Goal: Information Seeking & Learning: Learn about a topic

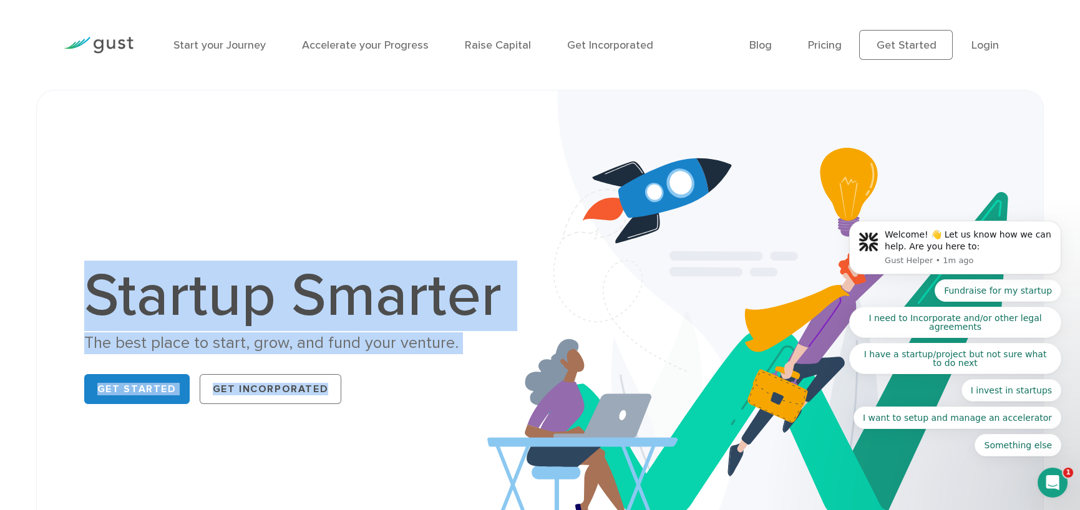
drag, startPoint x: 93, startPoint y: 286, endPoint x: 463, endPoint y: 355, distance: 376.9
click at [463, 355] on div "Startup Smarter The best place to start, grow, and fund your venture. Get Start…" at bounding box center [299, 337] width 430 height 143
click at [462, 346] on div "The best place to start, grow, and fund your venture." at bounding box center [299, 343] width 430 height 22
drag, startPoint x: 460, startPoint y: 346, endPoint x: 56, endPoint y: 256, distance: 414.0
click at [56, 256] on div "Startup Smarter The best place to start, grow, and fund your venture. Get Start…" at bounding box center [539, 337] width 1007 height 495
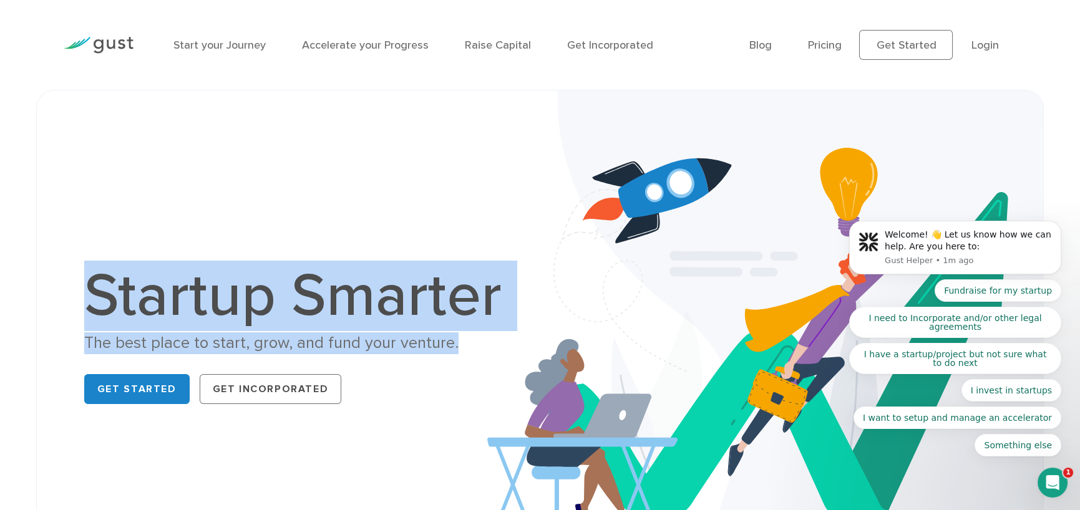
click at [56, 256] on div "Startup Smarter The best place to start, grow, and fund your venture. Get Start…" at bounding box center [539, 337] width 1007 height 495
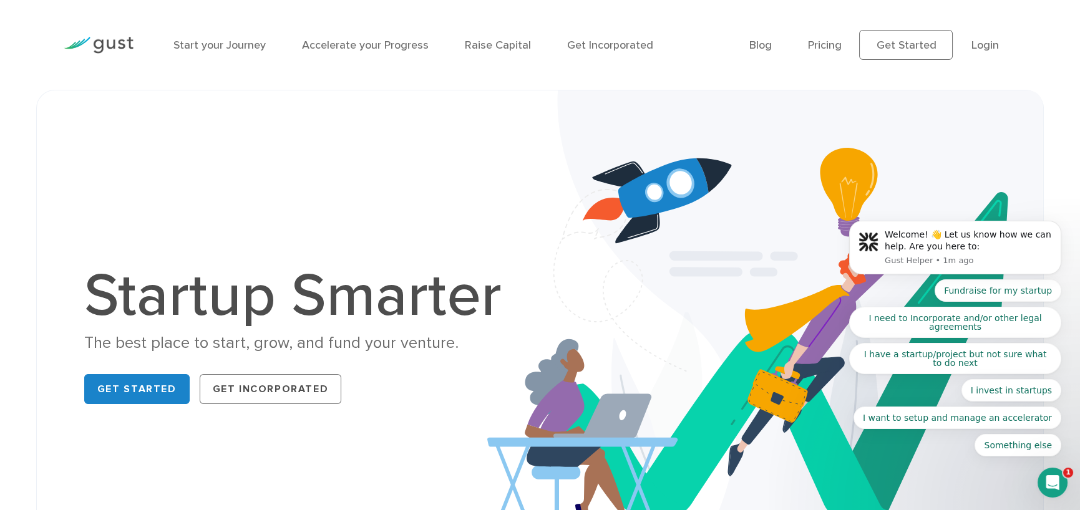
click at [56, 256] on div "Startup Smarter The best place to start, grow, and fund your venture. Get Start…" at bounding box center [539, 337] width 1007 height 495
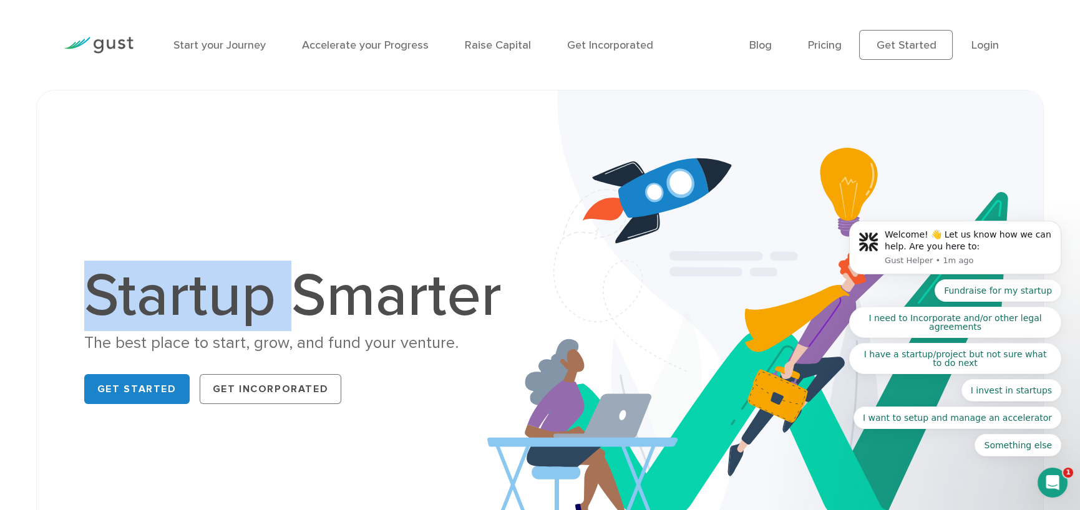
click at [56, 256] on div "Startup Smarter The best place to start, grow, and fund your venture. Get Start…" at bounding box center [539, 337] width 1007 height 495
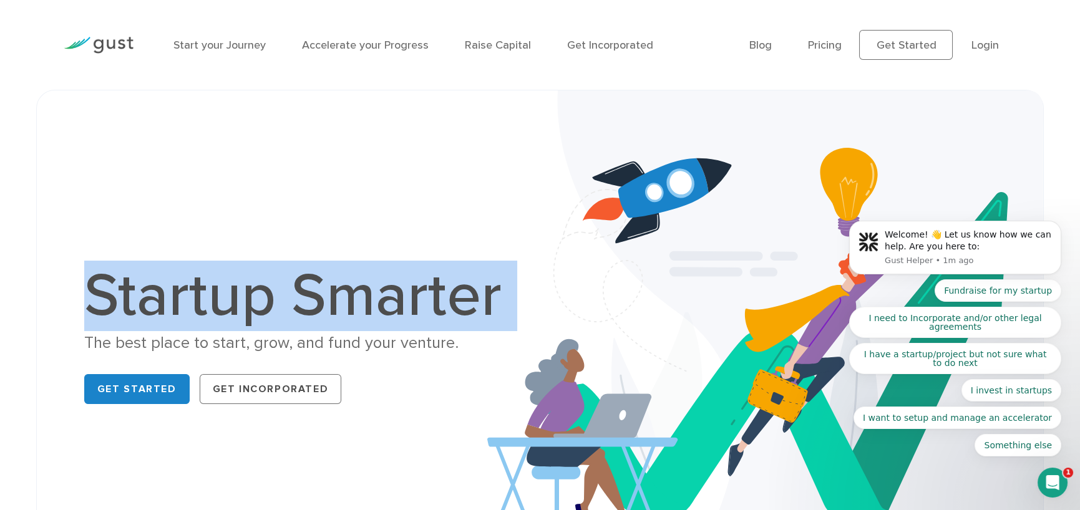
click at [56, 256] on div "Startup Smarter The best place to start, grow, and fund your venture. Get Start…" at bounding box center [539, 337] width 1007 height 495
click at [162, 228] on div "Startup Smarter The best place to start, grow, and fund your venture. Get Start…" at bounding box center [540, 338] width 962 height 432
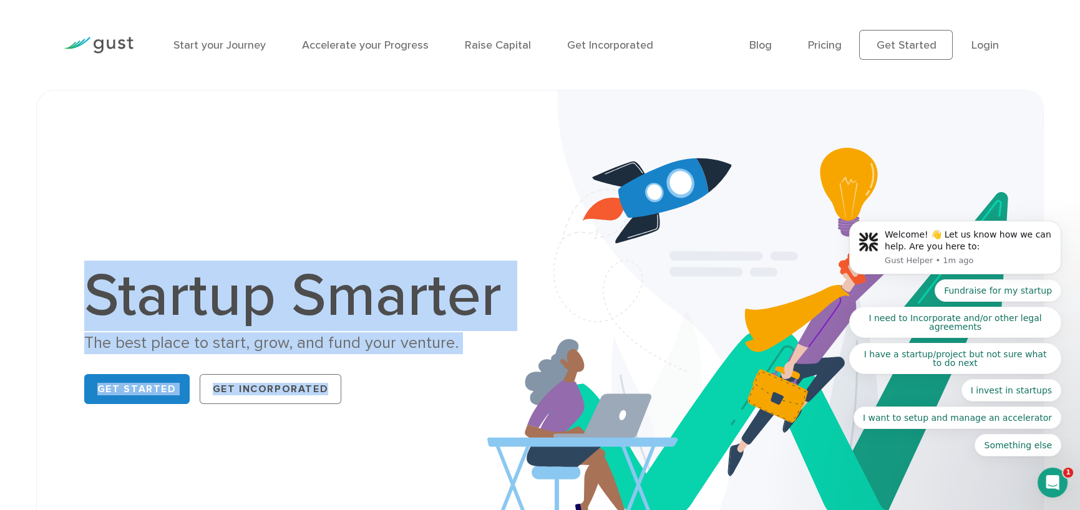
drag, startPoint x: 61, startPoint y: 215, endPoint x: 347, endPoint y: 440, distance: 363.7
click at [347, 440] on div "Startup Smarter The best place to start, grow, and fund your venture. Get Start…" at bounding box center [539, 337] width 1007 height 495
click at [347, 441] on div "Startup Smarter The best place to start, grow, and fund your venture. Get Start…" at bounding box center [540, 338] width 962 height 432
click at [402, 386] on div "Get Started Get Incorporated" at bounding box center [299, 389] width 430 height 40
drag, startPoint x: 384, startPoint y: 404, endPoint x: 34, endPoint y: 268, distance: 375.4
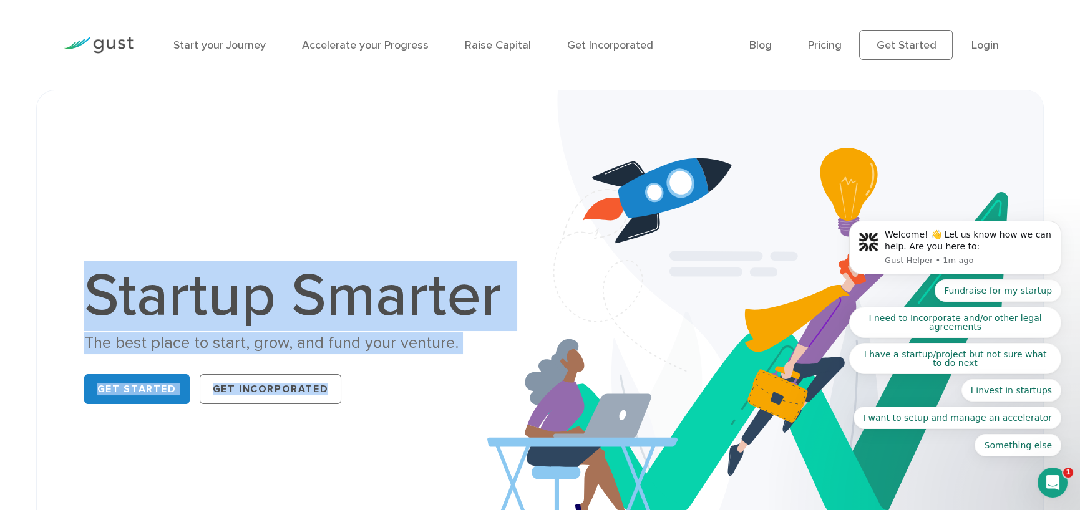
click at [34, 268] on div "Startup Smarter The best place to start, grow, and fund your venture. Get Start…" at bounding box center [539, 337] width 1025 height 495
click at [32, 266] on div "Startup Smarter The best place to start, grow, and fund your venture. Get Start…" at bounding box center [539, 337] width 1025 height 495
drag, startPoint x: 67, startPoint y: 215, endPoint x: 440, endPoint y: 480, distance: 457.0
click at [440, 480] on div "Startup Smarter The best place to start, grow, and fund your venture. Get Start…" at bounding box center [540, 338] width 962 height 432
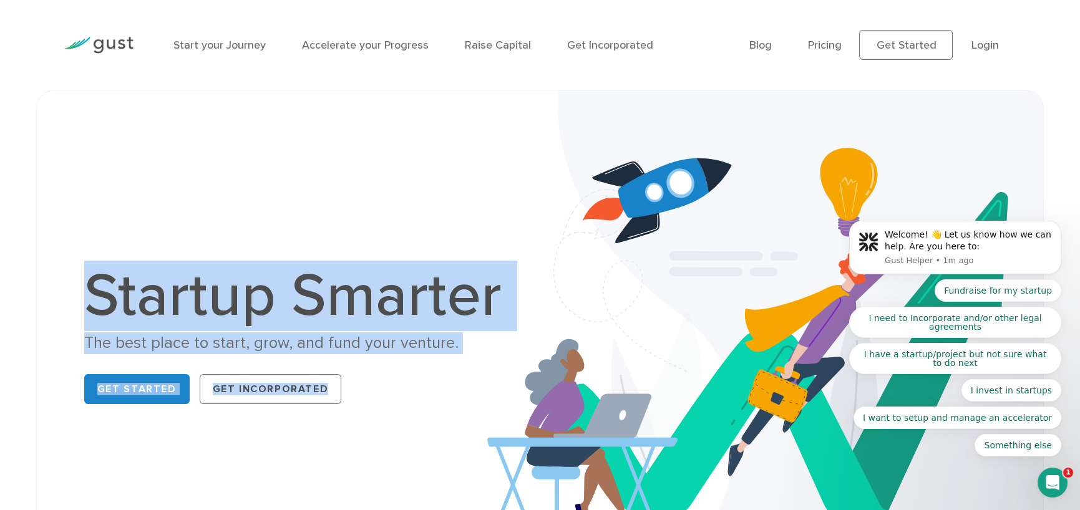
drag, startPoint x: 426, startPoint y: 443, endPoint x: 50, endPoint y: 288, distance: 406.9
click at [50, 288] on div "Startup Smarter The best place to start, grow, and fund your venture. Get Start…" at bounding box center [539, 337] width 1007 height 495
drag, startPoint x: 111, startPoint y: 253, endPoint x: 356, endPoint y: 455, distance: 317.7
click at [356, 455] on div "Startup Smarter The best place to start, grow, and fund your venture. Get Start…" at bounding box center [540, 338] width 962 height 432
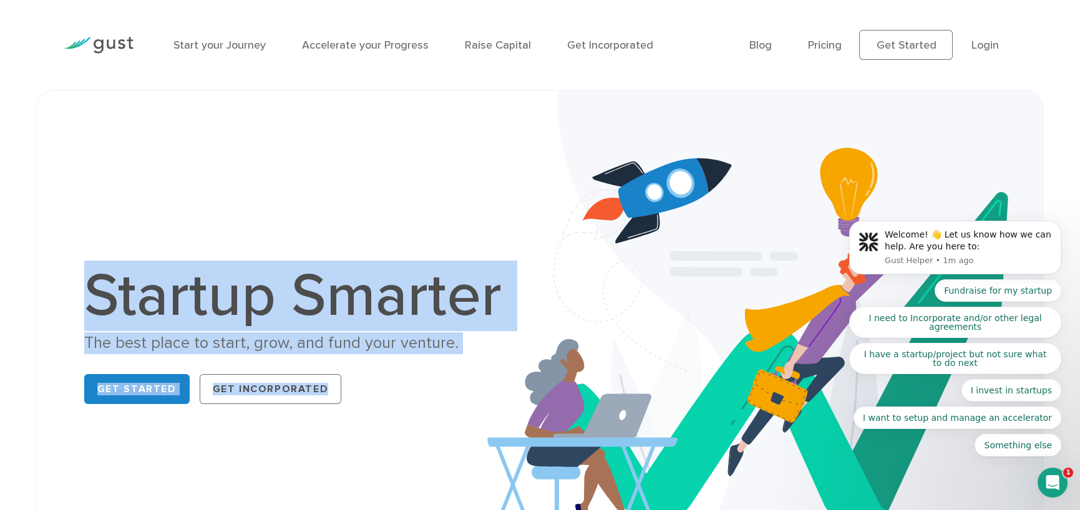
click at [356, 455] on div "Startup Smarter The best place to start, grow, and fund your venture. Get Start…" at bounding box center [540, 338] width 962 height 432
drag, startPoint x: 295, startPoint y: 389, endPoint x: 0, endPoint y: 209, distance: 345.4
click at [0, 209] on div "Startup Smarter The best place to start, grow, and fund your venture. Get Start…" at bounding box center [540, 337] width 1080 height 495
drag, startPoint x: 12, startPoint y: 184, endPoint x: 408, endPoint y: 470, distance: 487.8
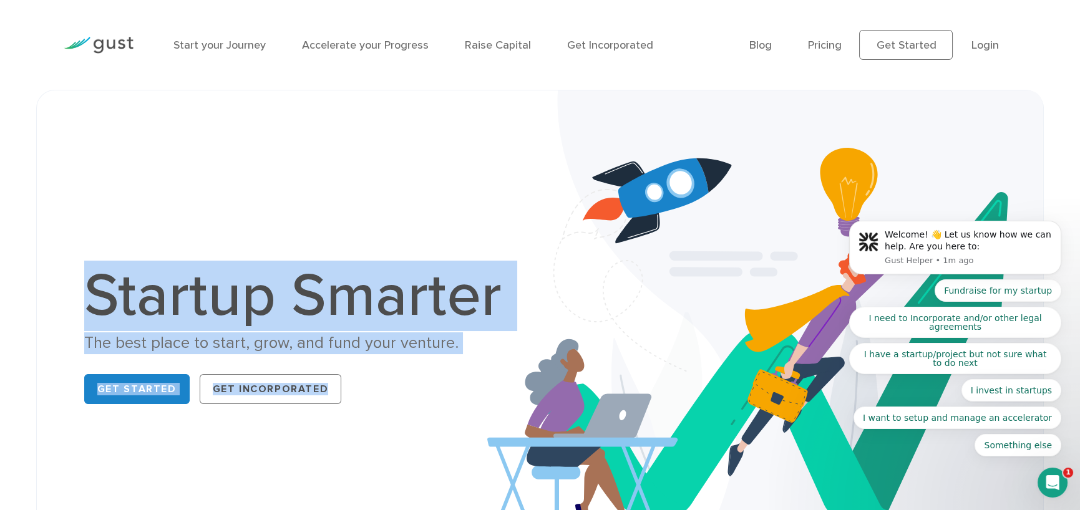
click at [408, 470] on div "Startup Smarter The best place to start, grow, and fund your venture. Get Start…" at bounding box center [540, 337] width 1080 height 495
click at [408, 470] on div "Startup Smarter The best place to start, grow, and fund your venture. Get Start…" at bounding box center [540, 338] width 962 height 432
drag, startPoint x: 400, startPoint y: 458, endPoint x: 0, endPoint y: 249, distance: 451.4
click at [0, 249] on div "Startup Smarter The best place to start, grow, and fund your venture. Get Start…" at bounding box center [540, 337] width 1080 height 495
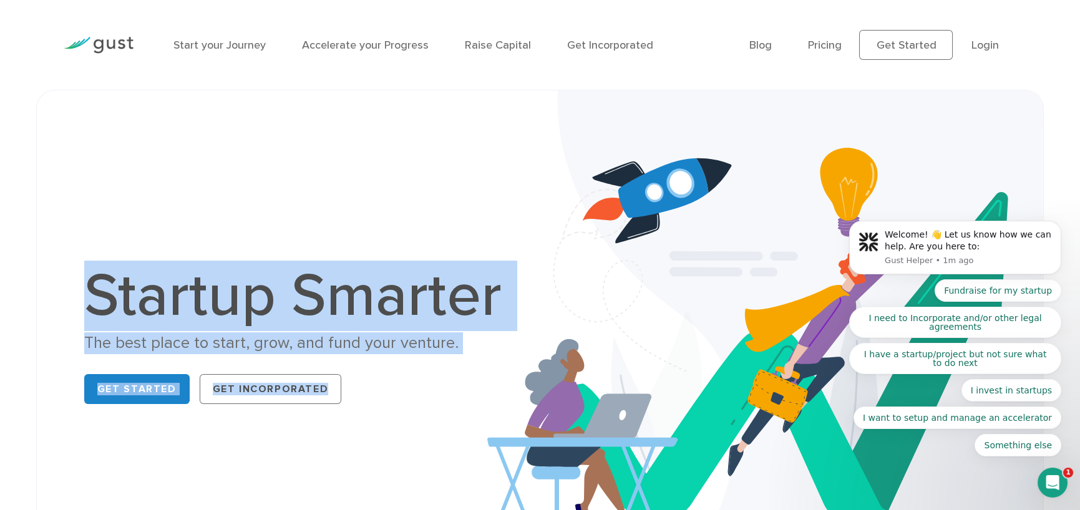
drag, startPoint x: 16, startPoint y: 243, endPoint x: 365, endPoint y: 457, distance: 409.9
click at [365, 457] on div "Startup Smarter The best place to start, grow, and fund your venture. Get Start…" at bounding box center [540, 337] width 1080 height 495
click at [365, 442] on div "Startup Smarter The best place to start, grow, and fund your venture. Get Start…" at bounding box center [540, 338] width 962 height 432
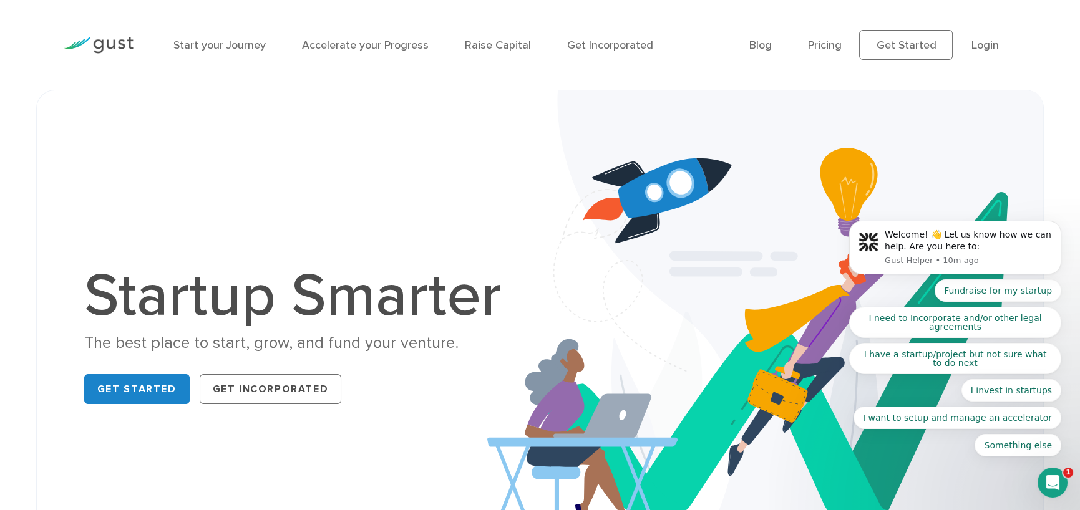
click at [94, 288] on h1 "Startup Smarter" at bounding box center [299, 296] width 430 height 60
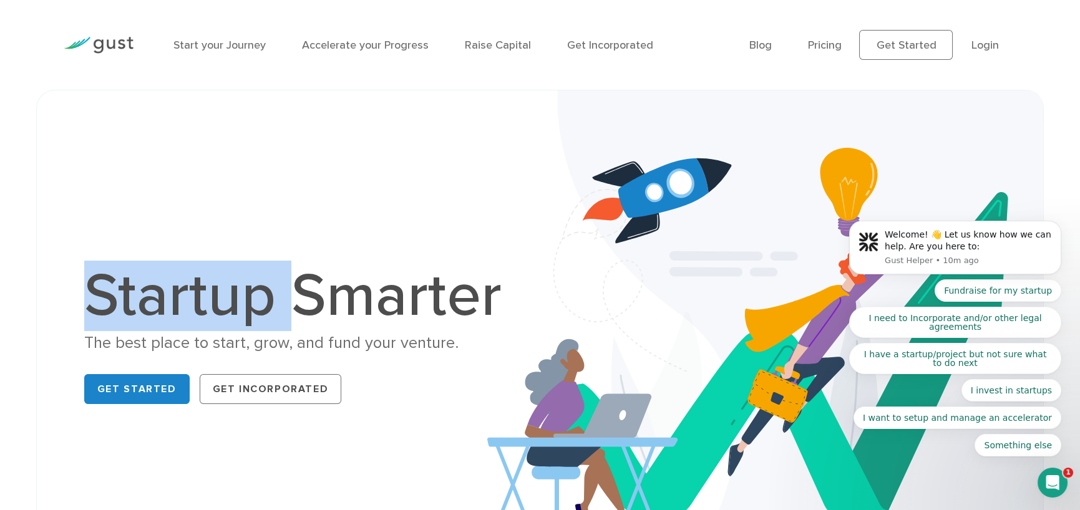
click at [94, 288] on h1 "Startup Smarter" at bounding box center [299, 296] width 430 height 60
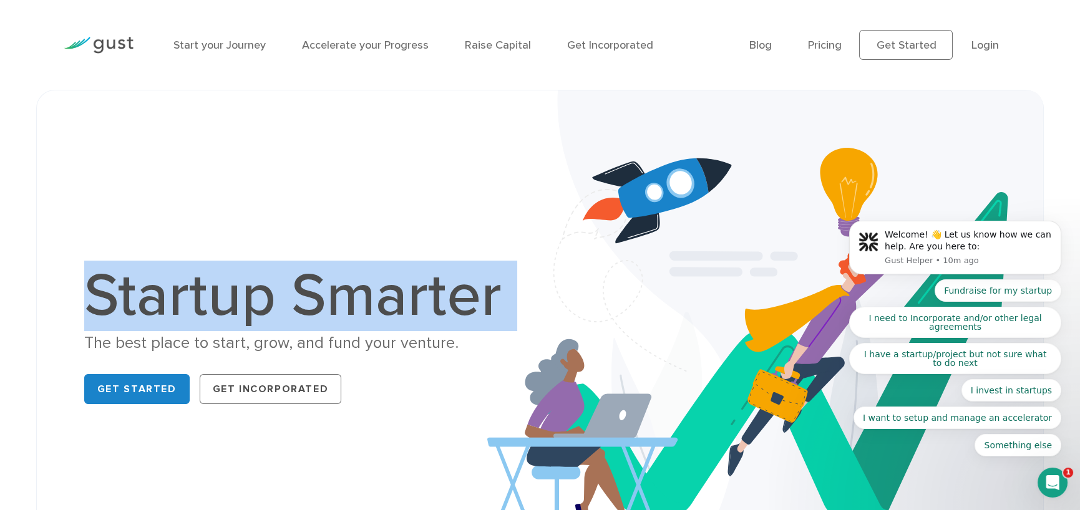
click at [94, 288] on h1 "Startup Smarter" at bounding box center [299, 296] width 430 height 60
click at [114, 205] on div "Startup Smarter The best place to start, grow, and fund your venture. Get Start…" at bounding box center [540, 338] width 962 height 432
